Goal: Task Accomplishment & Management: Manage account settings

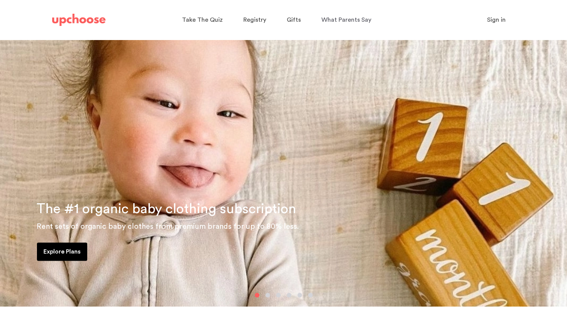
click at [496, 22] on span "Sign in" at bounding box center [496, 20] width 19 height 6
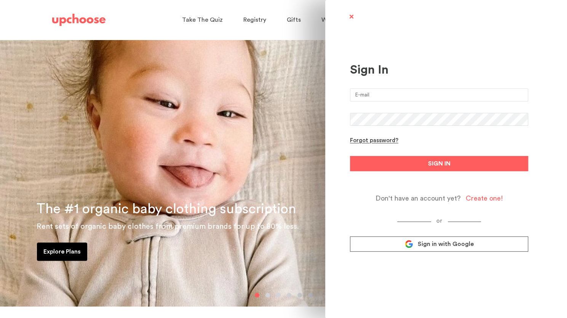
click at [401, 88] on div "Sign In Forgot password? SIGN IN Don't have an account yet? Create one! or Sign…" at bounding box center [439, 143] width 178 height 261
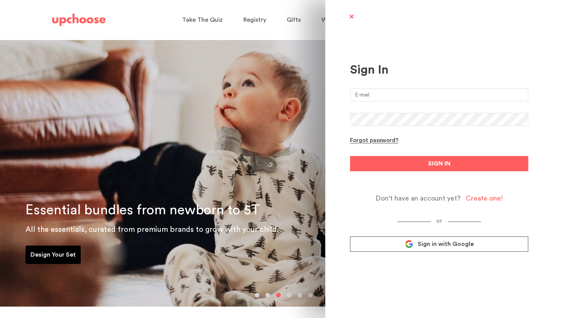
click at [525, 46] on div "Sign In Forgot password? SIGN IN Don't have an account yet? Create one! or Sign…" at bounding box center [439, 143] width 178 height 261
click at [431, 246] on span "Sign in with Google" at bounding box center [446, 244] width 56 height 8
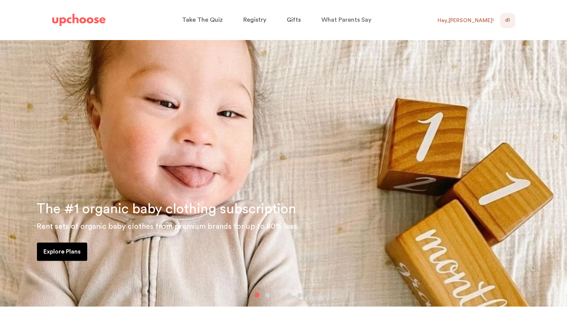
click at [508, 22] on span "DL" at bounding box center [507, 20] width 5 height 9
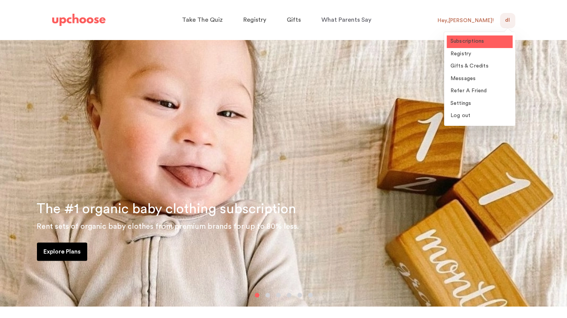
click at [484, 44] on link "Subscriptions" at bounding box center [480, 41] width 66 height 13
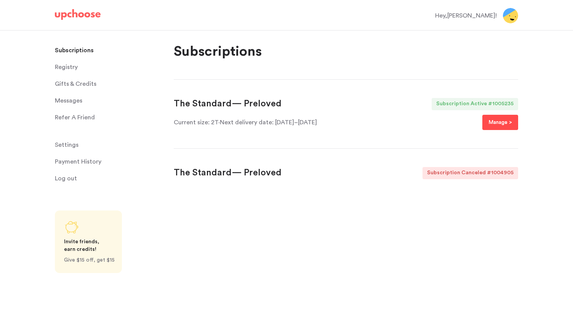
click at [492, 124] on p "Manage >" at bounding box center [500, 122] width 24 height 9
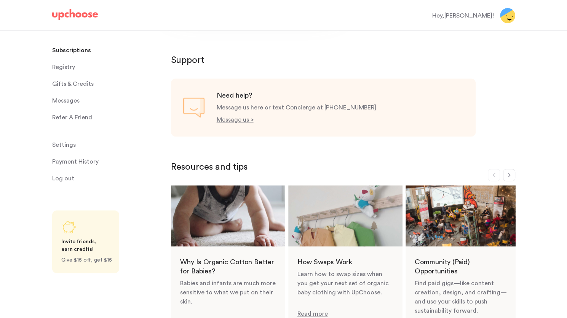
scroll to position [333, 0]
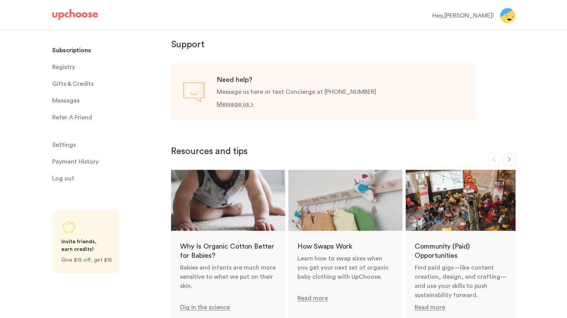
click at [77, 144] on link "Settings Settings" at bounding box center [107, 144] width 110 height 15
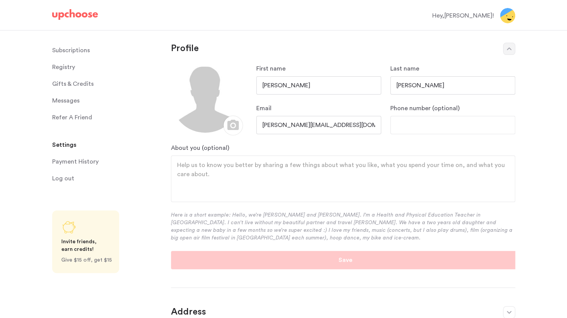
scroll to position [165, 0]
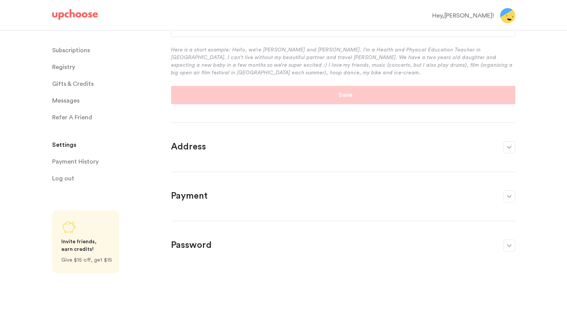
click at [202, 152] on p "Address ﻿" at bounding box center [333, 147] width 325 height 12
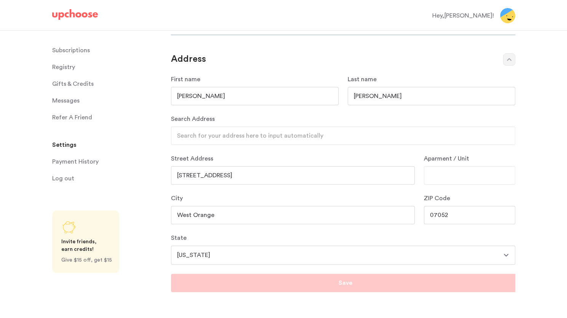
scroll to position [35, 0]
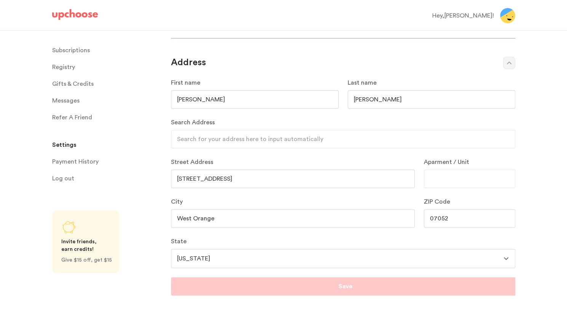
drag, startPoint x: 254, startPoint y: 177, endPoint x: 116, endPoint y: 174, distance: 138.0
click at [116, 174] on div "Subscriptions Subscriptions Registry Registry Gifts & Credits Gifts & Credits M…" at bounding box center [283, 232] width 567 height 474
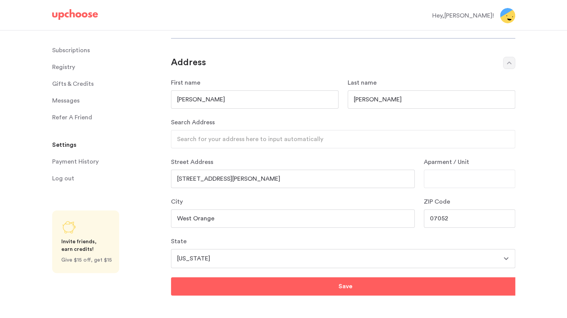
type input "[STREET_ADDRESS][PERSON_NAME]"
type input "Westfield"
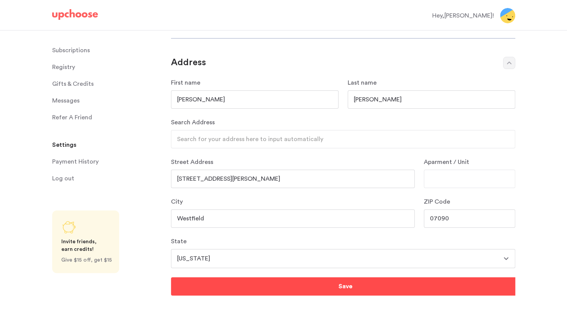
type input "07090"
click at [243, 291] on button "Save" at bounding box center [345, 286] width 349 height 18
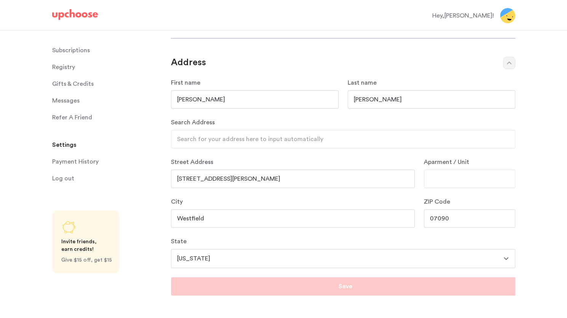
scroll to position [0, 0]
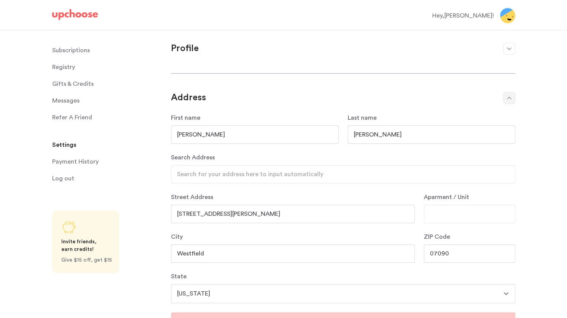
click at [96, 47] on link "Subscriptions Subscriptions" at bounding box center [107, 50] width 110 height 15
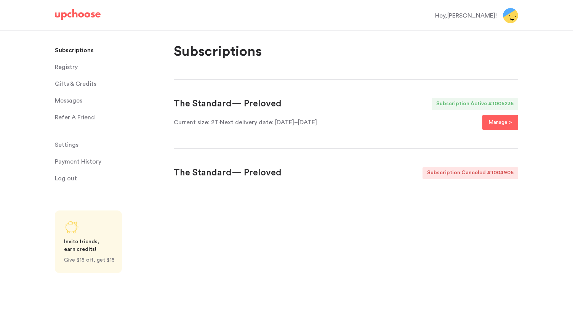
click at [321, 122] on div "Current size: 2T · Next delivery date: 8–14 December Manage >" at bounding box center [346, 122] width 344 height 15
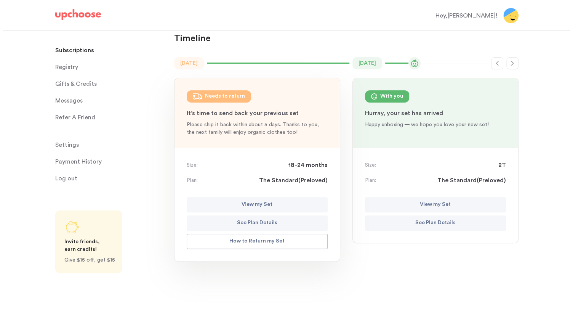
scroll to position [57, 0]
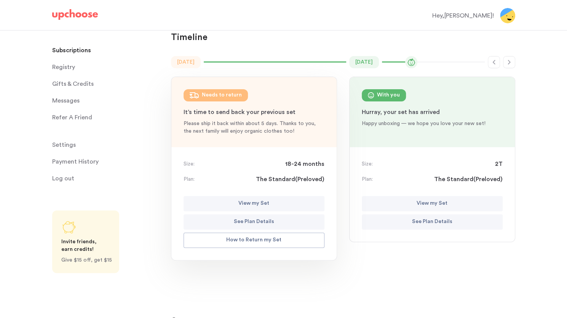
click at [405, 207] on button "View my Set" at bounding box center [432, 203] width 141 height 15
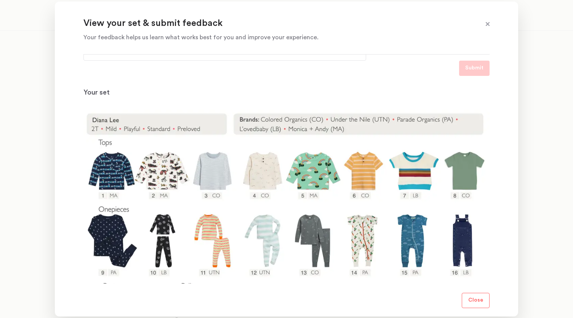
scroll to position [115, 0]
